Goal: Information Seeking & Learning: Find contact information

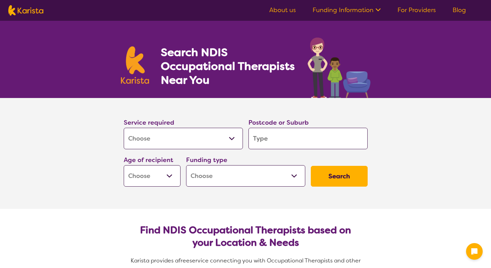
select select "[MEDICAL_DATA]"
click at [280, 136] on input "search" at bounding box center [307, 138] width 119 height 21
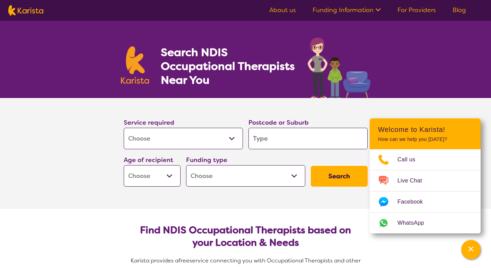
type input "3"
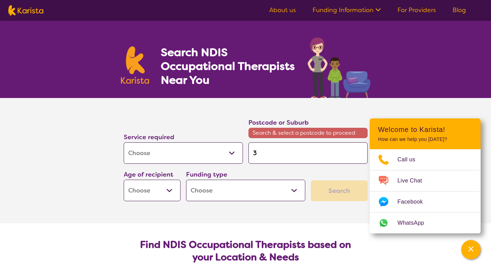
type input "34"
type input "344"
type input "3444"
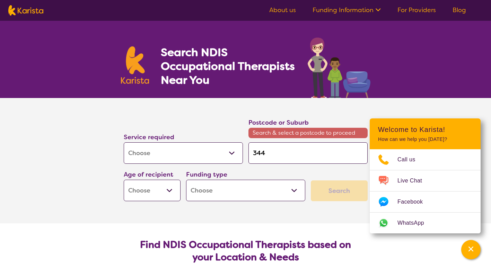
type input "3444"
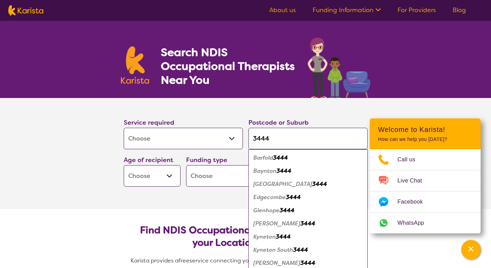
type input "3444"
click at [278, 238] on em "3444" at bounding box center [283, 236] width 15 height 7
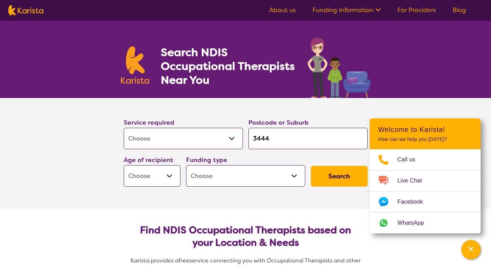
click at [323, 171] on button "Search" at bounding box center [339, 176] width 57 height 21
click at [171, 176] on select "Early Childhood - 0 to 9 Child - 10 to 11 Adolescent - 12 to 17 Adult - 18 to 6…" at bounding box center [152, 175] width 57 height 21
select select "EC"
click at [124, 165] on select "Early Childhood - 0 to 9 Child - 10 to 11 Adolescent - 12 to 17 Adult - 18 to 6…" at bounding box center [152, 175] width 57 height 21
select select "EC"
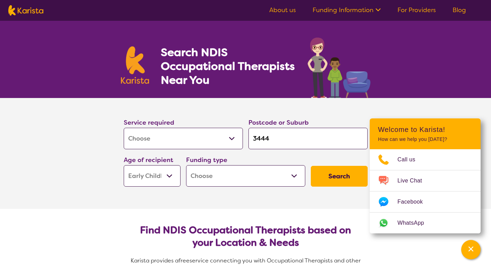
click at [319, 176] on button "Search" at bounding box center [339, 176] width 57 height 21
click at [248, 175] on select "Home Care Package (HCP) National Disability Insurance Scheme (NDIS) I don't know" at bounding box center [245, 175] width 119 height 21
select select "NDIS"
click at [186, 165] on select "Home Care Package (HCP) National Disability Insurance Scheme (NDIS) I don't know" at bounding box center [245, 175] width 119 height 21
select select "NDIS"
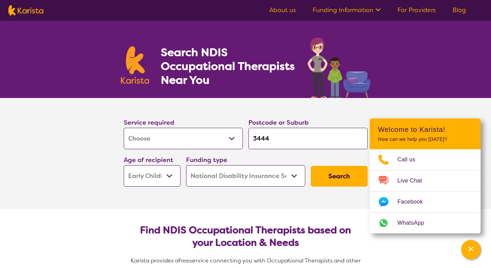
click at [335, 175] on button "Search" at bounding box center [339, 176] width 57 height 21
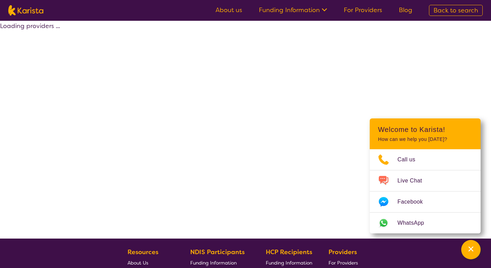
select select "by_score"
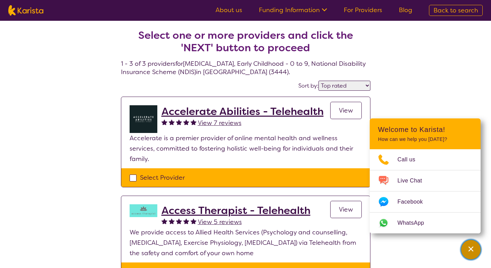
click at [471, 248] on icon "Channel Menu" at bounding box center [470, 249] width 7 height 7
